Goal: Transaction & Acquisition: Subscribe to service/newsletter

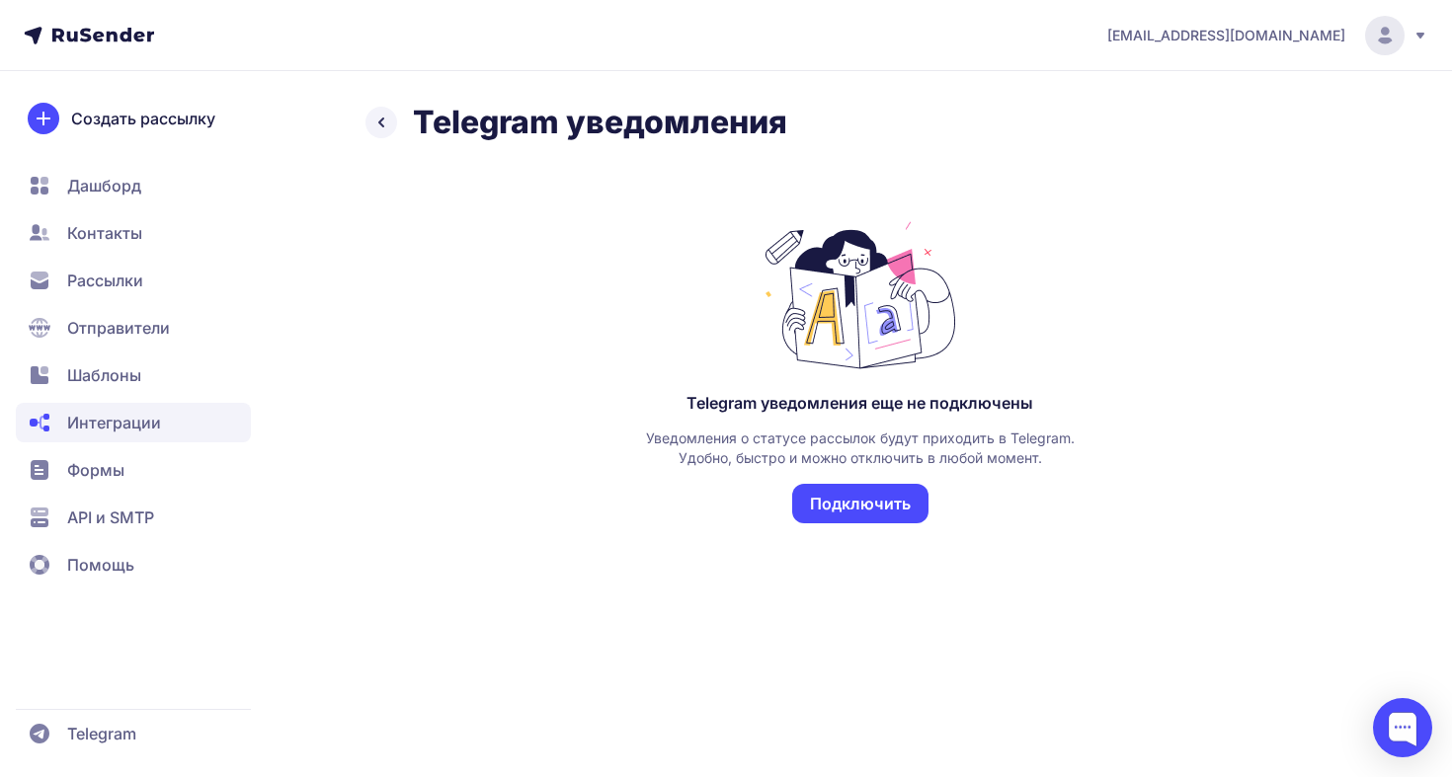
click at [842, 500] on button "Подключить" at bounding box center [860, 504] width 136 height 40
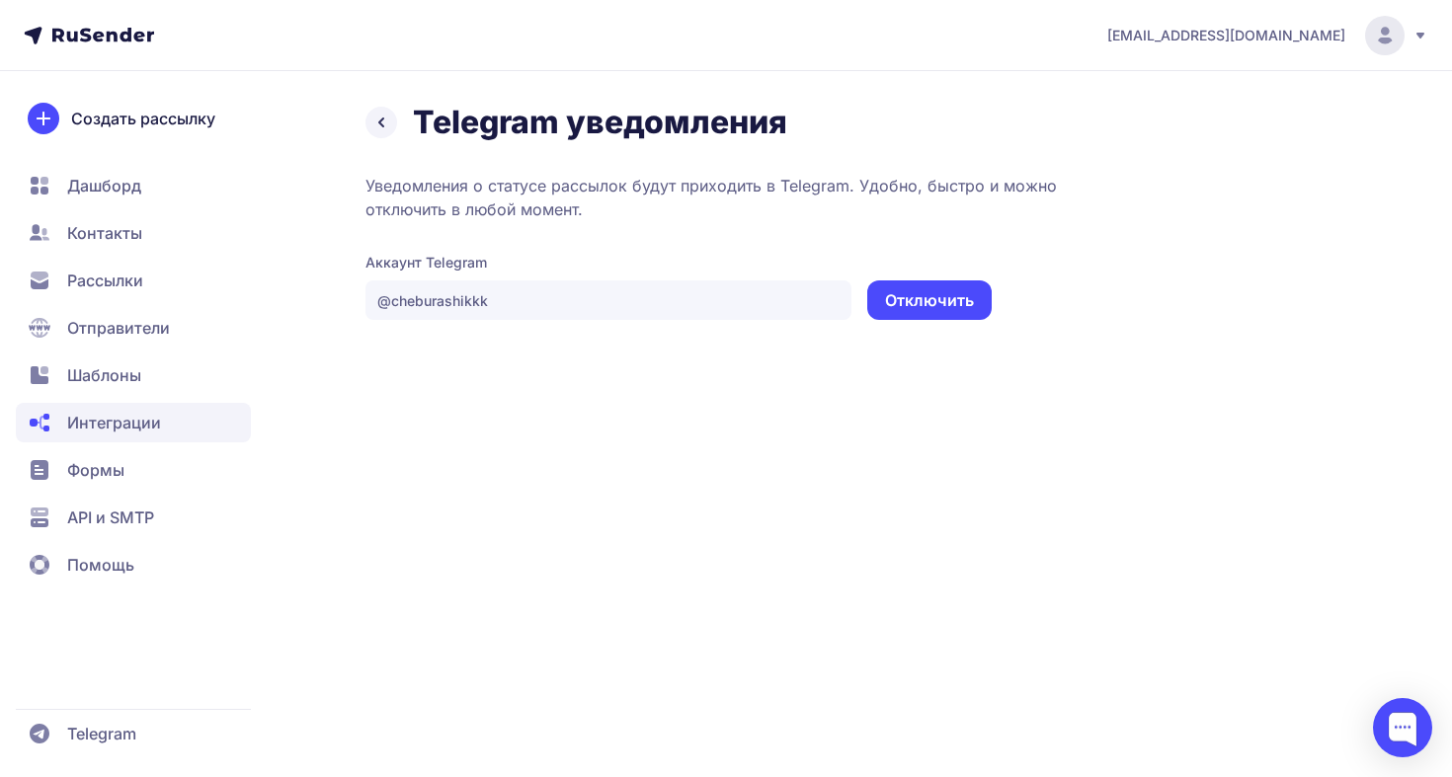
click at [166, 278] on span "Рассылки" at bounding box center [133, 281] width 235 height 40
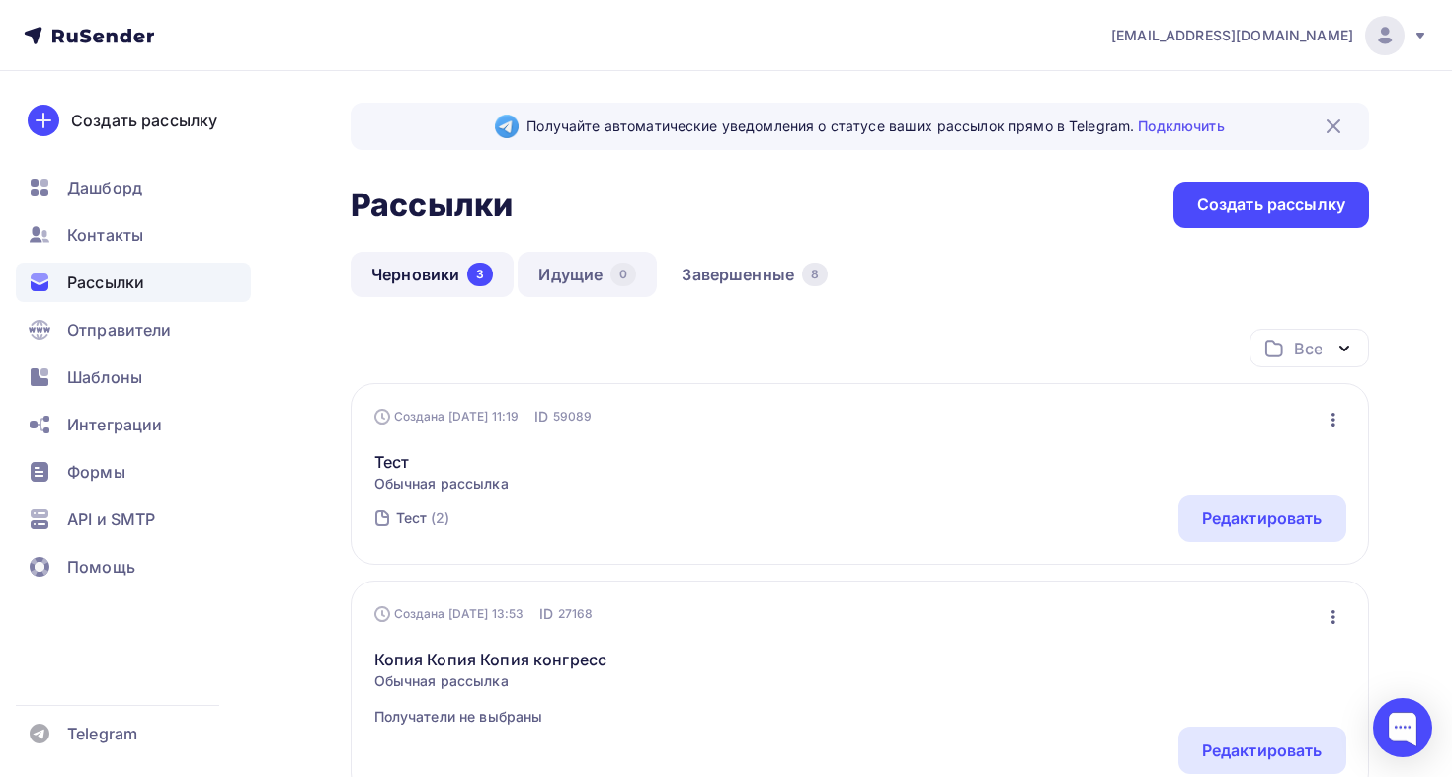
click at [545, 280] on link "Идущие 0" at bounding box center [587, 274] width 139 height 45
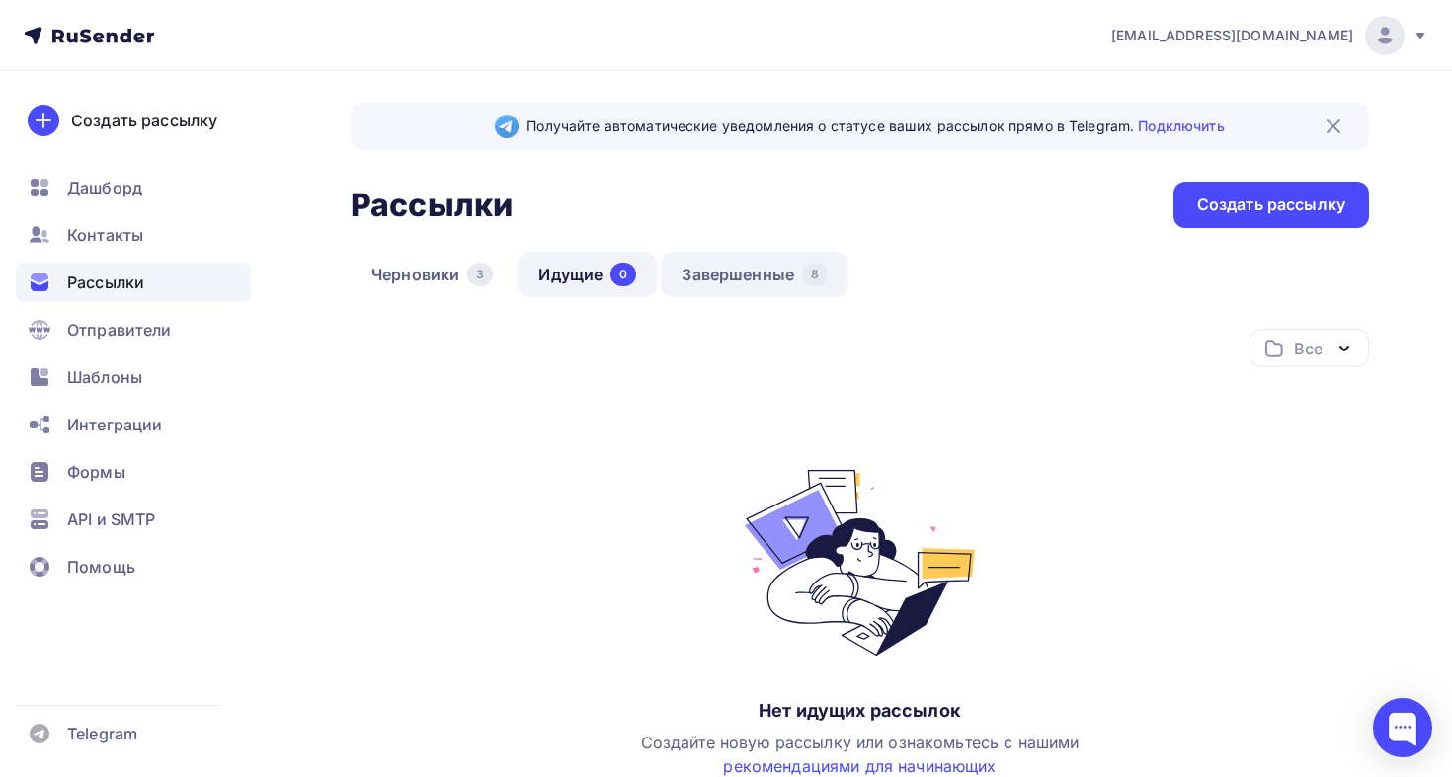
click at [717, 275] on link "Завершенные 8" at bounding box center [755, 274] width 188 height 45
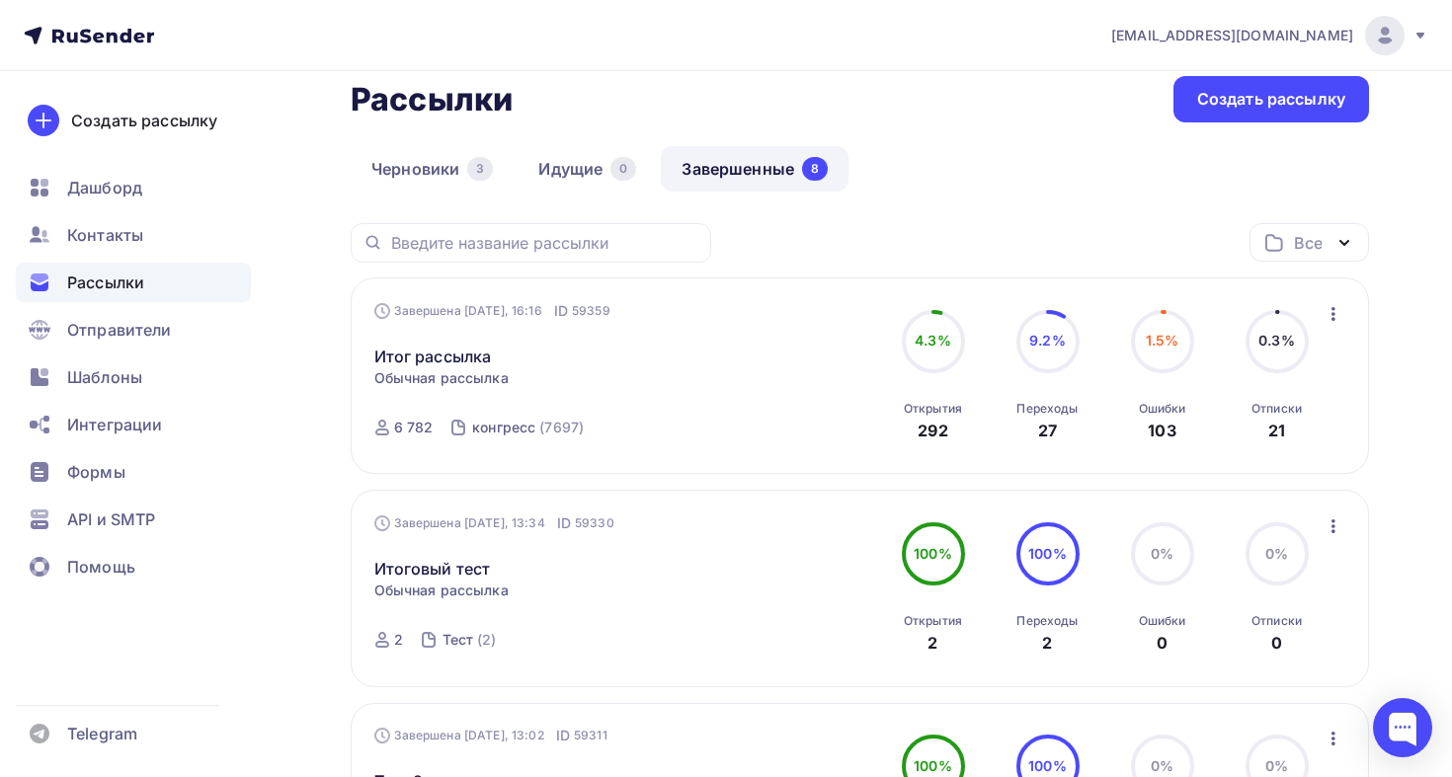
scroll to position [112, 0]
